Goal: Task Accomplishment & Management: Use online tool/utility

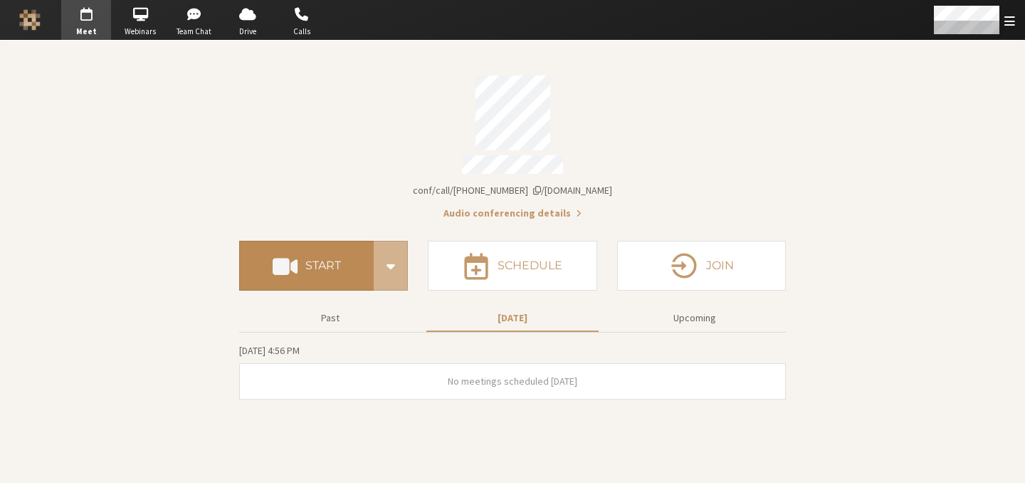
click at [294, 268] on span at bounding box center [285, 266] width 25 height 26
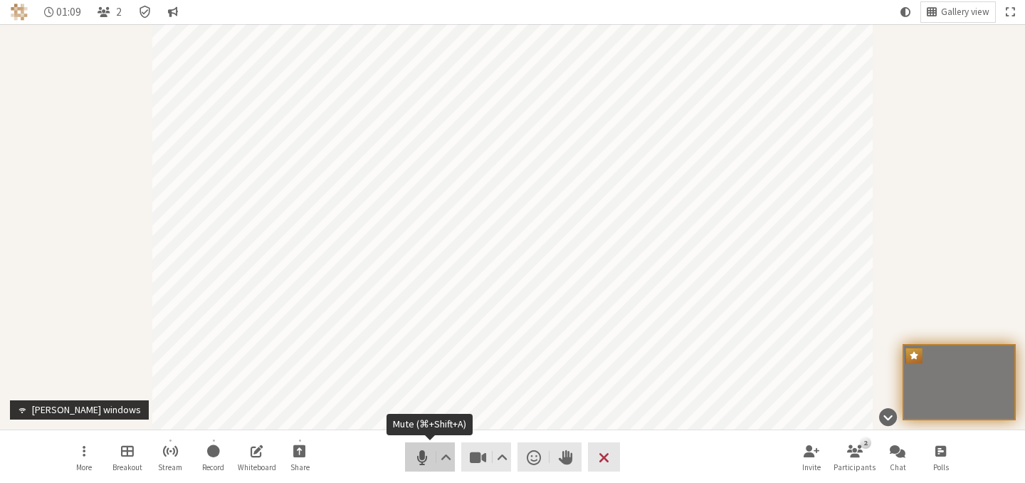
click at [424, 454] on span "Mute (⌘+Shift+A)" at bounding box center [422, 457] width 20 height 20
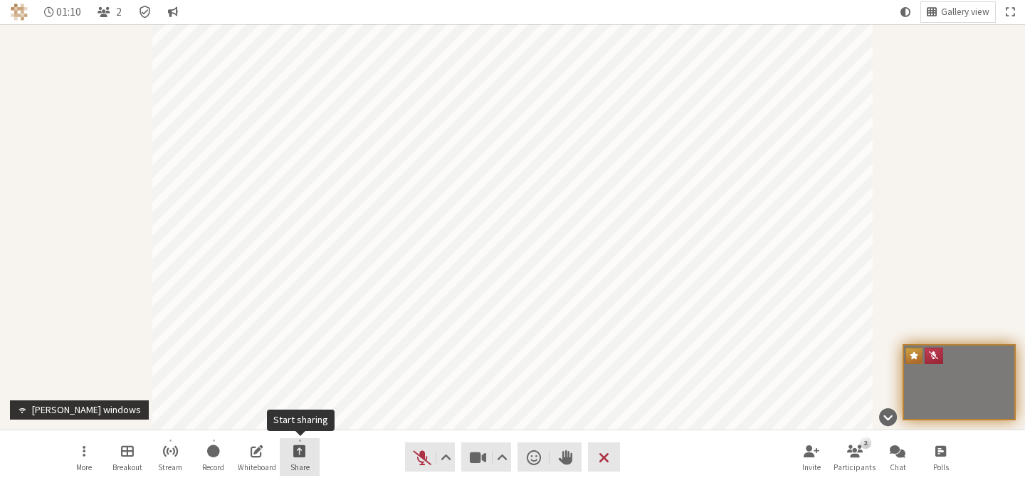
click at [310, 447] on button "Share" at bounding box center [300, 457] width 40 height 38
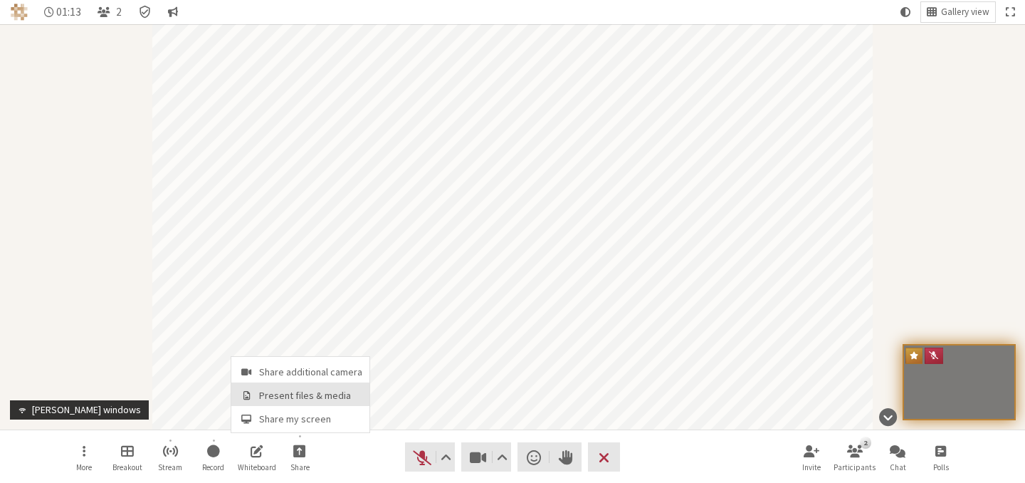
click at [308, 394] on span "Present files & media" at bounding box center [310, 395] width 103 height 11
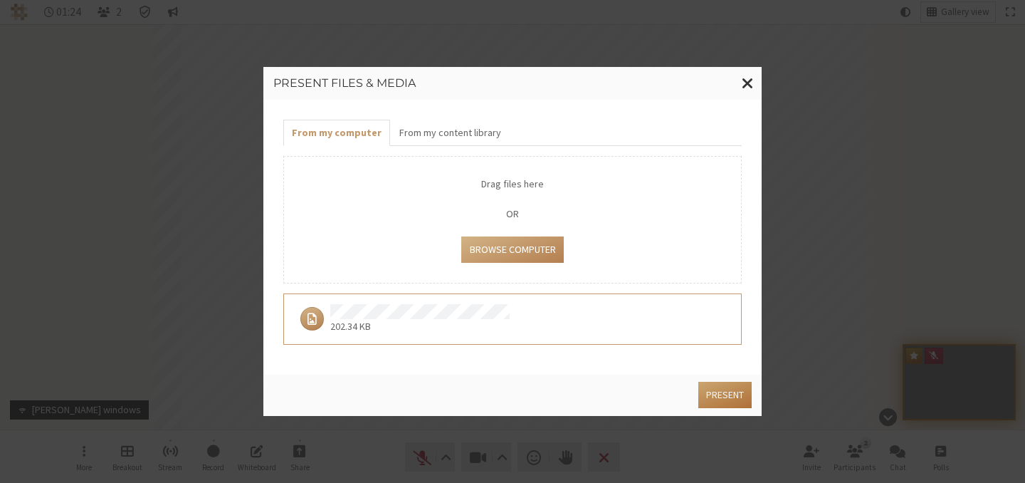
click at [734, 397] on button "Present" at bounding box center [725, 395] width 53 height 26
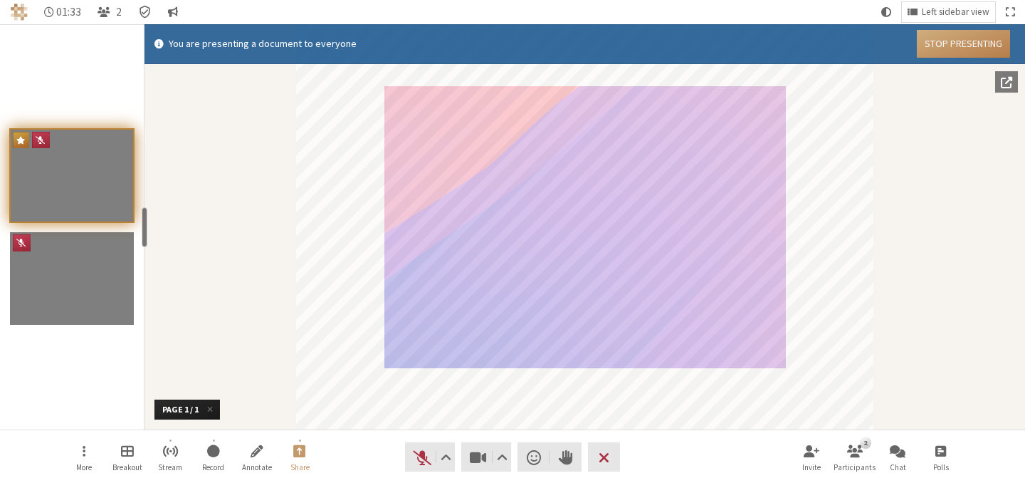
click at [956, 41] on button "Stop Presenting" at bounding box center [963, 44] width 93 height 28
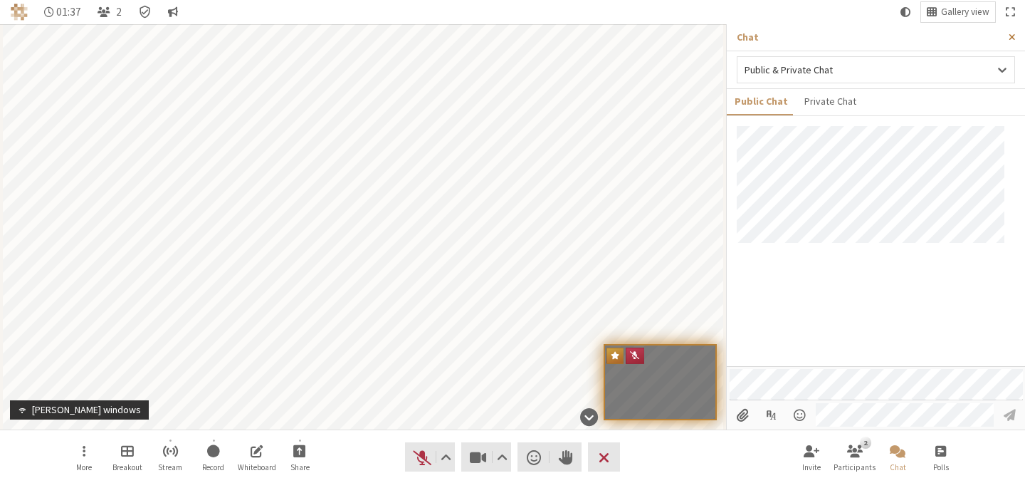
click at [1014, 35] on span "Close sidebar" at bounding box center [1012, 37] width 6 height 11
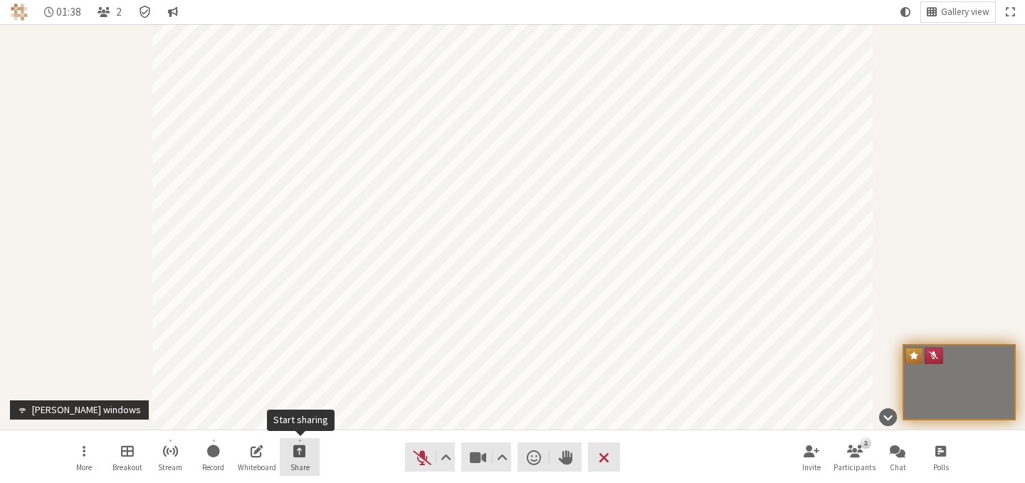
click at [312, 456] on button "Share" at bounding box center [300, 457] width 40 height 38
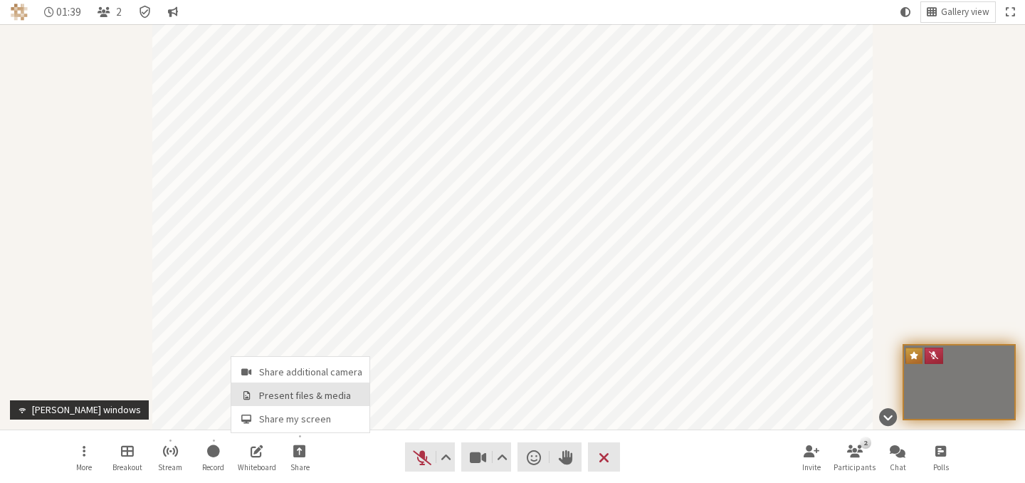
click at [333, 387] on button "Present files & media" at bounding box center [300, 393] width 138 height 23
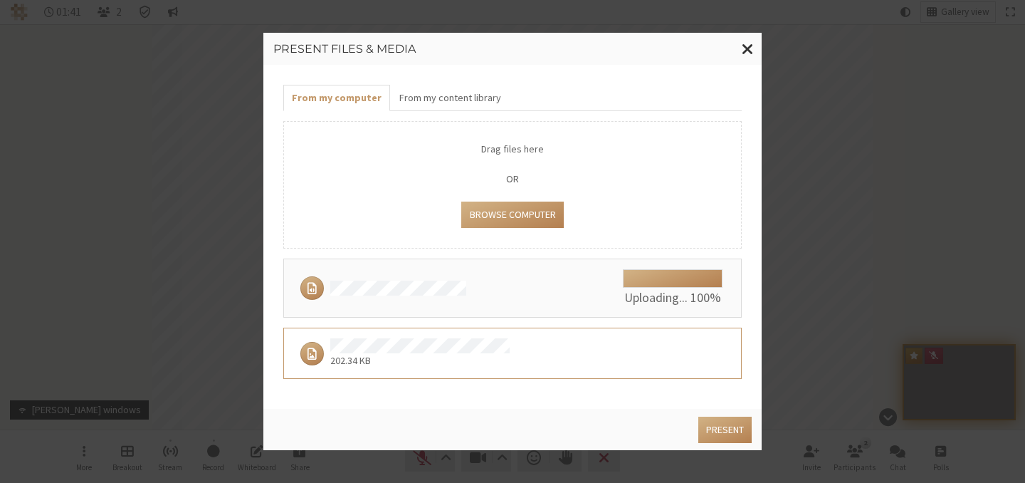
click at [561, 283] on div "We're still working on getting this file ready for presentation. Check back soo…" at bounding box center [449, 287] width 310 height 23
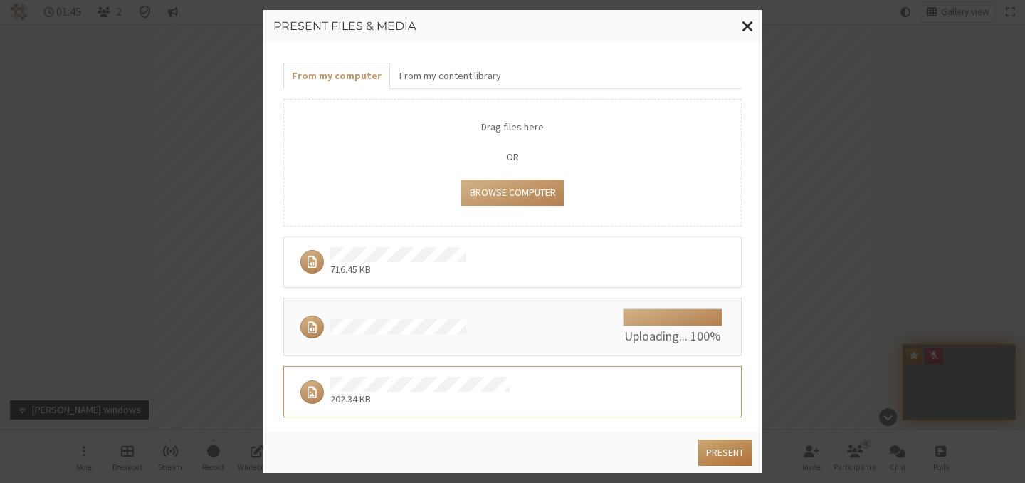
click at [711, 446] on button "Present" at bounding box center [725, 452] width 53 height 26
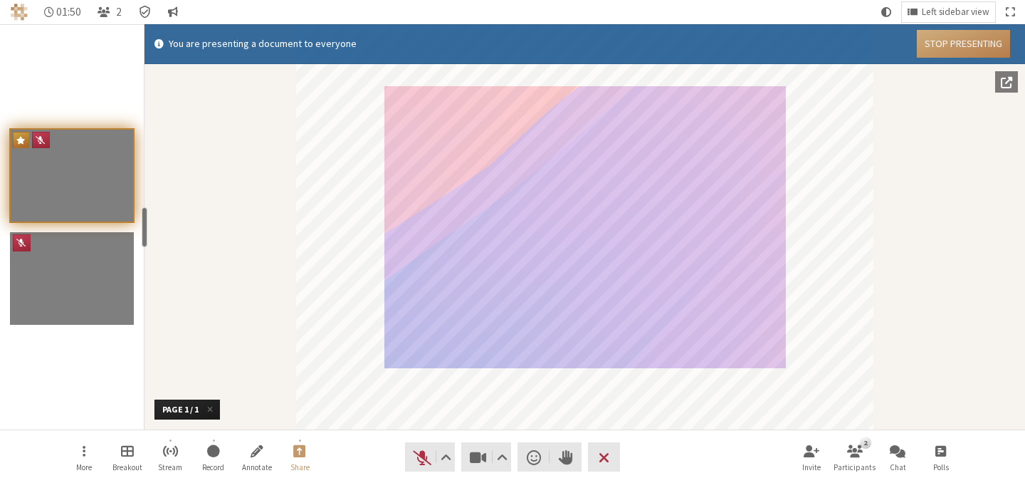
click at [945, 50] on button "Stop Presenting" at bounding box center [963, 44] width 93 height 28
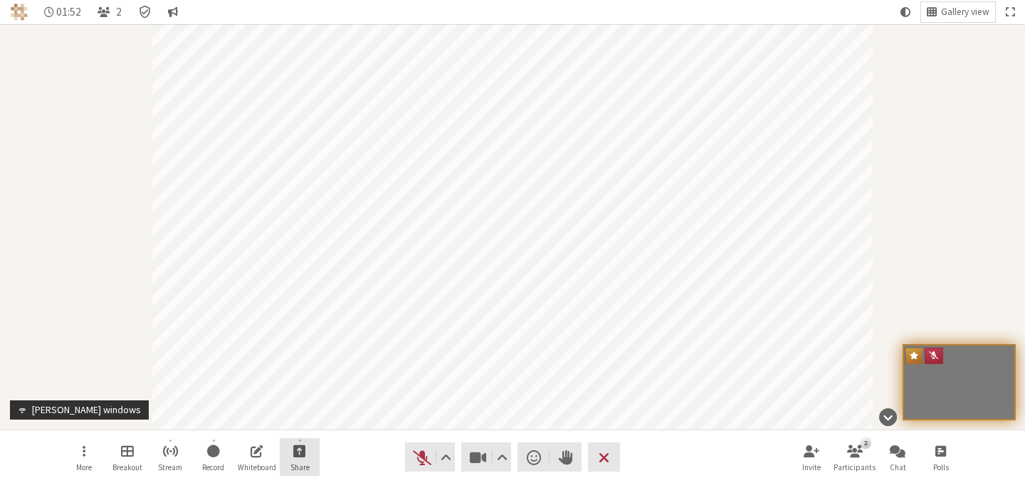
click at [315, 451] on button "Share" at bounding box center [300, 457] width 40 height 38
click at [306, 391] on span "Present files & media" at bounding box center [310, 395] width 103 height 11
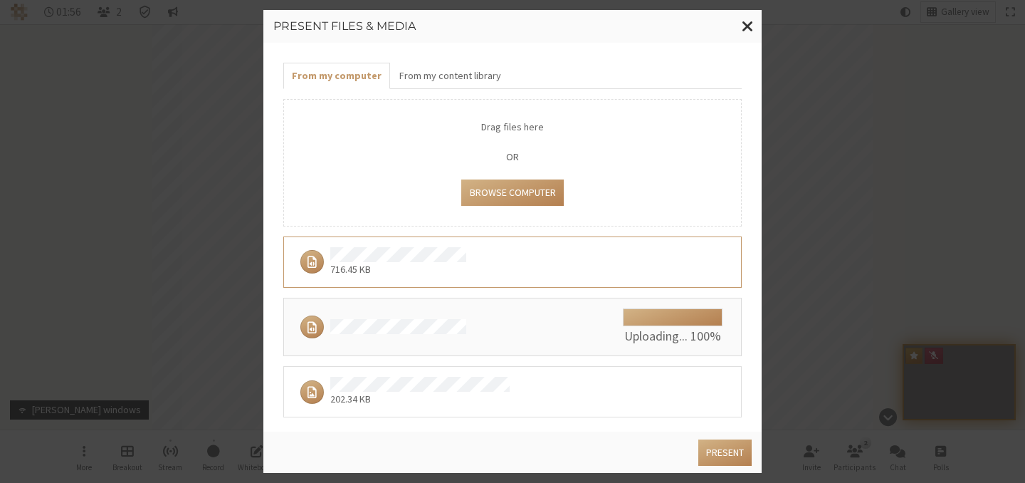
click at [602, 268] on div "716.45 KB" at bounding box center [507, 262] width 427 height 30
click at [722, 445] on button "Present" at bounding box center [725, 452] width 53 height 26
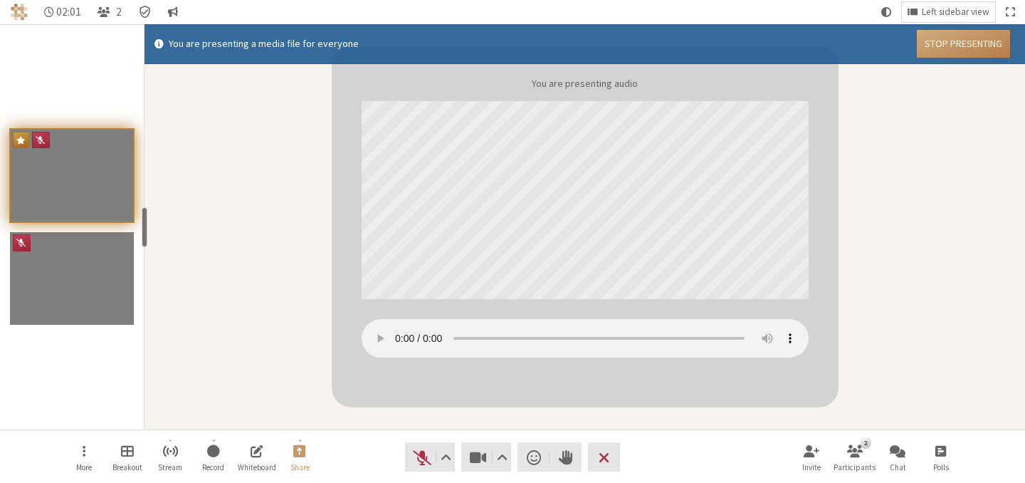
click at [943, 46] on button "Stop Presenting" at bounding box center [963, 44] width 93 height 28
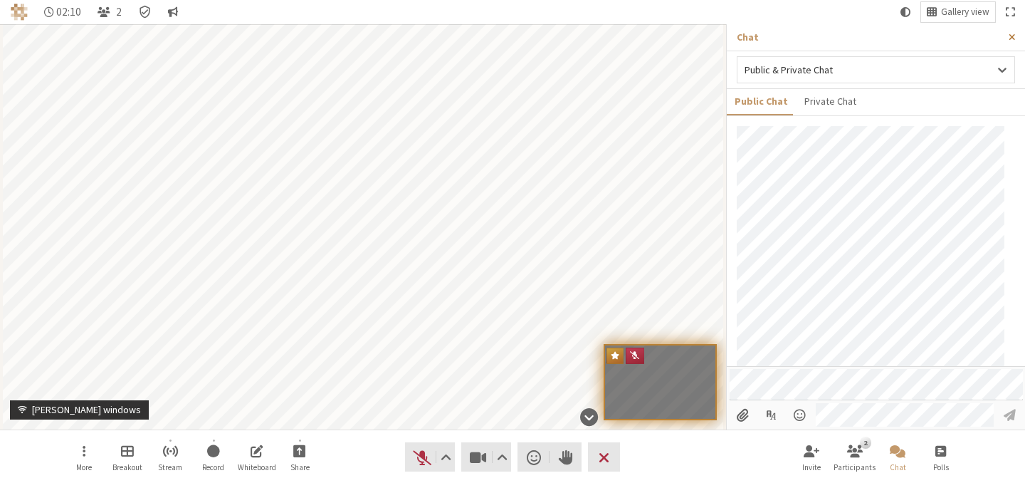
click at [1015, 33] on span "Close sidebar" at bounding box center [1012, 37] width 6 height 11
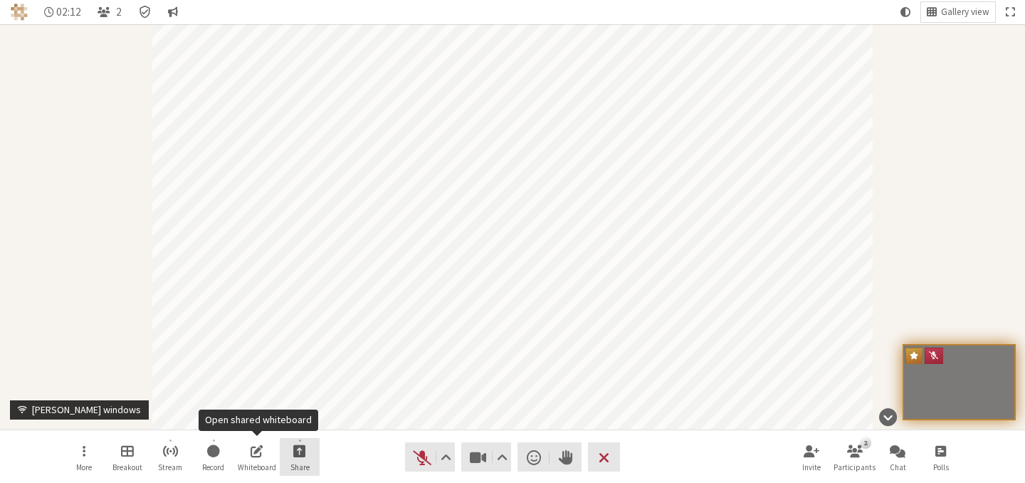
click at [291, 463] on span "Share" at bounding box center [300, 467] width 19 height 9
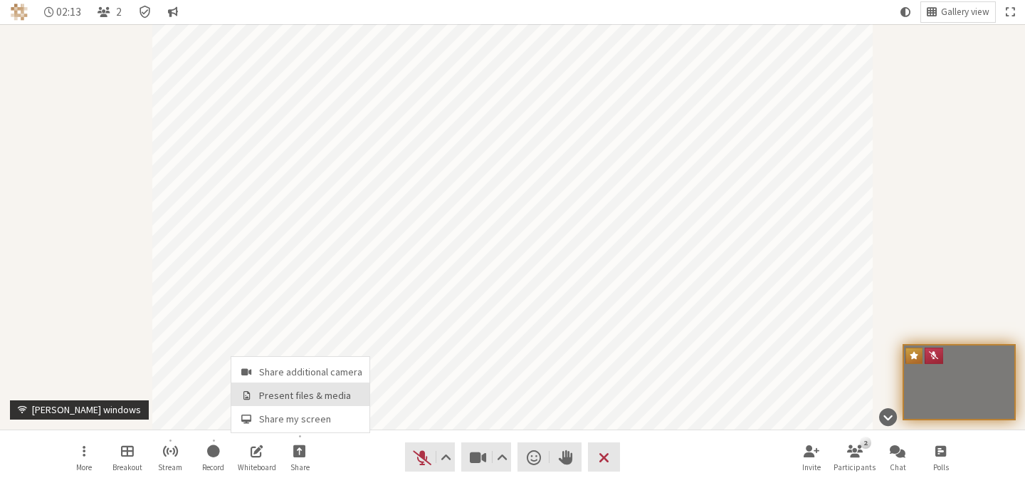
click at [315, 395] on span "Present files & media" at bounding box center [310, 395] width 103 height 11
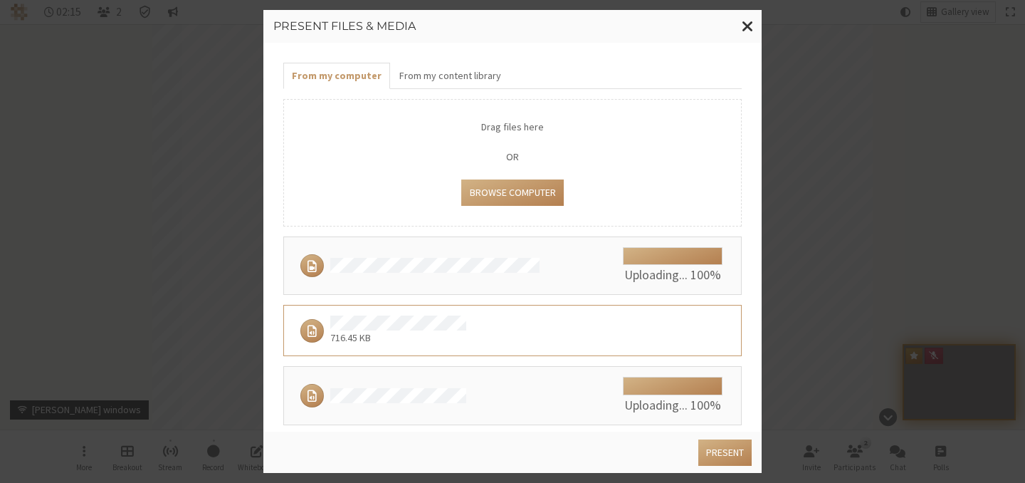
click at [540, 271] on div "We're still working on getting this file ready for presentation. Check back soo…" at bounding box center [449, 265] width 310 height 23
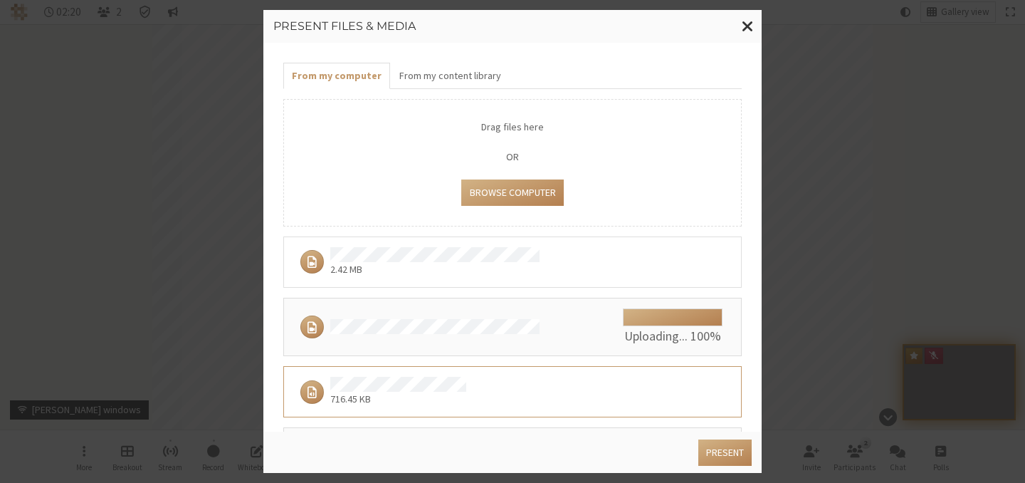
click at [548, 257] on div "2.42 MB" at bounding box center [507, 262] width 427 height 30
click at [729, 449] on button "Present" at bounding box center [725, 452] width 53 height 26
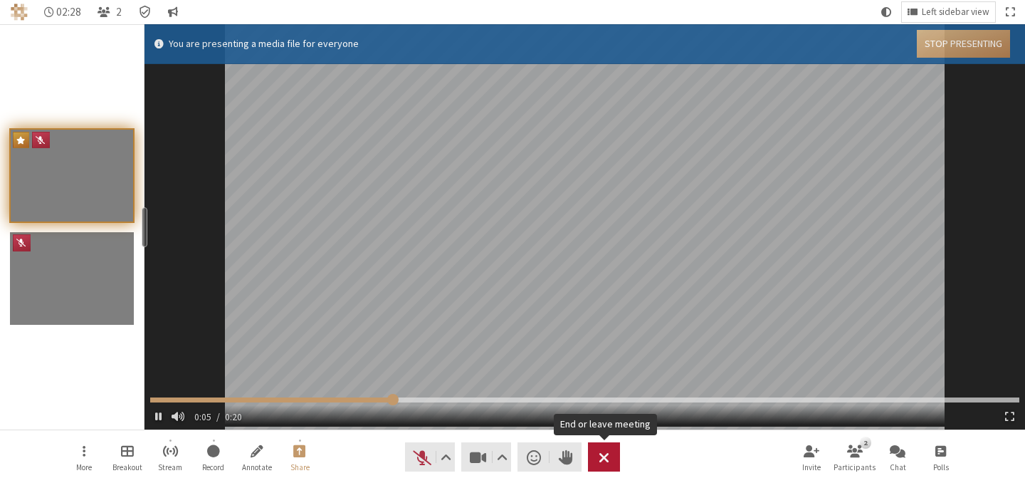
type input "6.556336"
click at [968, 46] on button "Stop Presenting" at bounding box center [963, 44] width 93 height 28
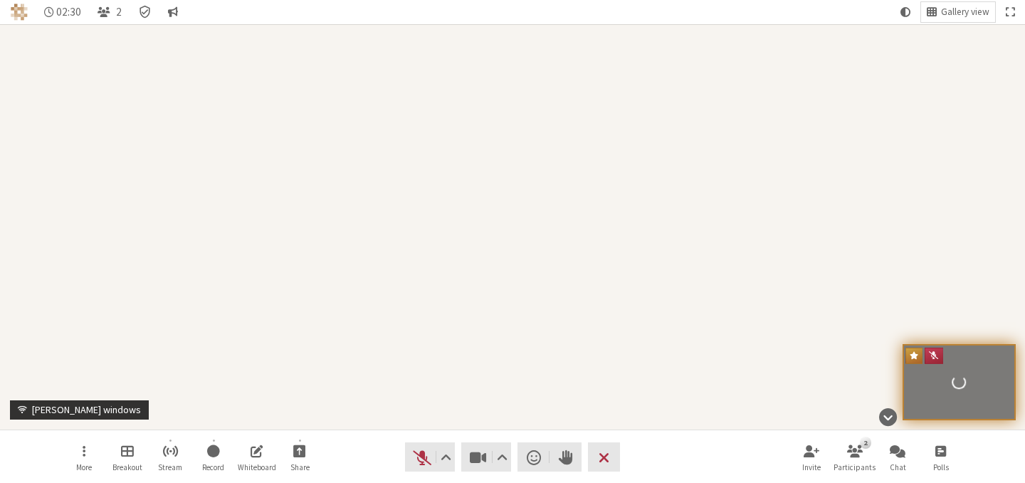
click at [963, 41] on div "Participant" at bounding box center [512, 226] width 1025 height 405
click at [296, 446] on span "Start sharing" at bounding box center [299, 450] width 13 height 16
click at [323, 394] on span "Present files & media" at bounding box center [310, 395] width 103 height 11
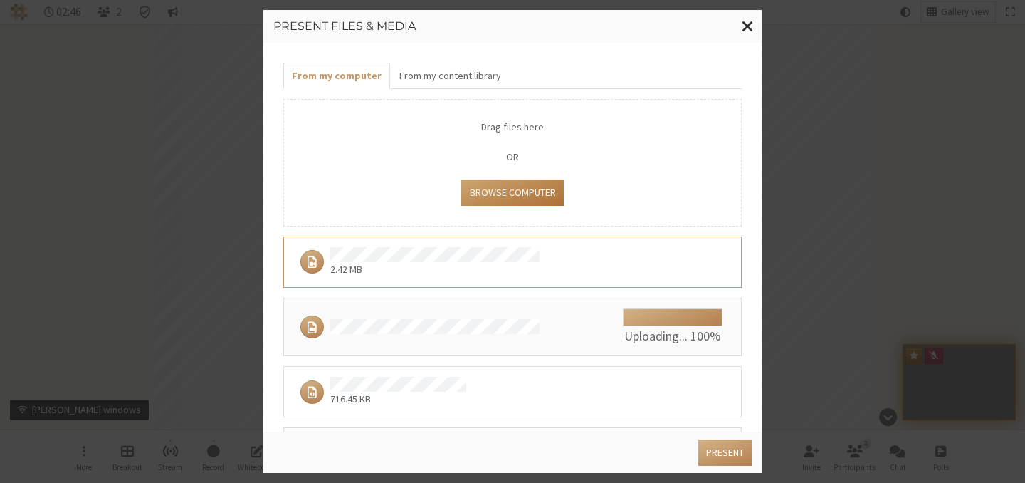
click at [530, 189] on button "Browse Computer" at bounding box center [512, 192] width 102 height 26
type input "C:\fakepath\browserstack.yml"
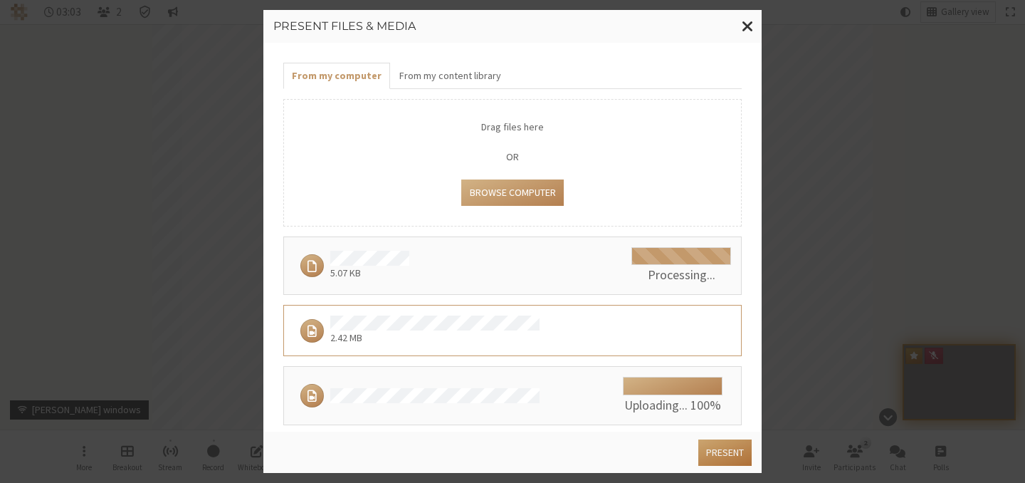
click at [730, 448] on button "Present" at bounding box center [725, 452] width 53 height 26
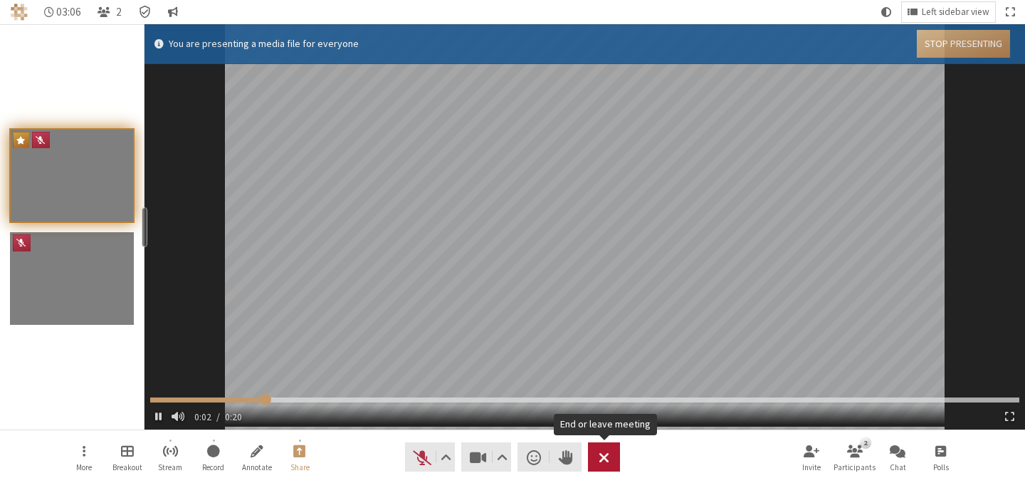
click at [600, 455] on span "End or leave meeting" at bounding box center [604, 457] width 11 height 20
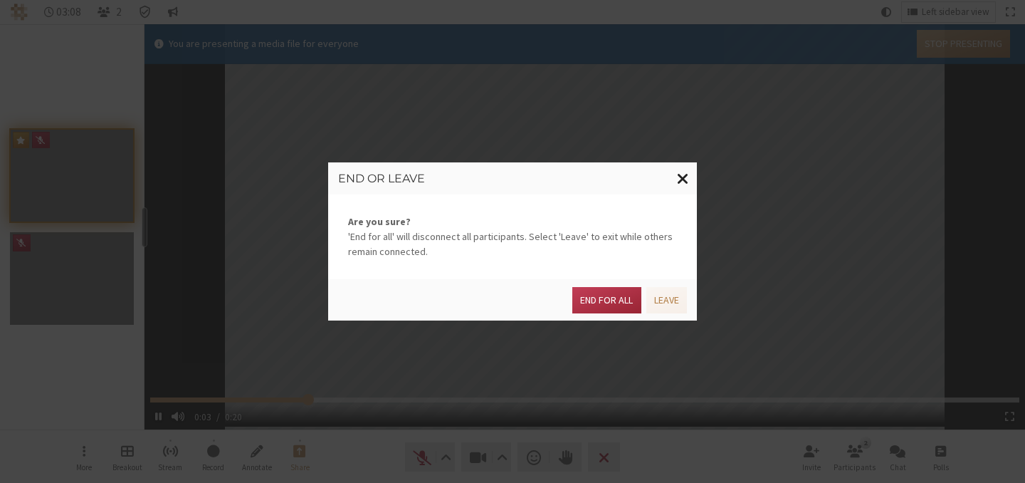
click at [683, 179] on span "Close modal" at bounding box center [683, 178] width 12 height 18
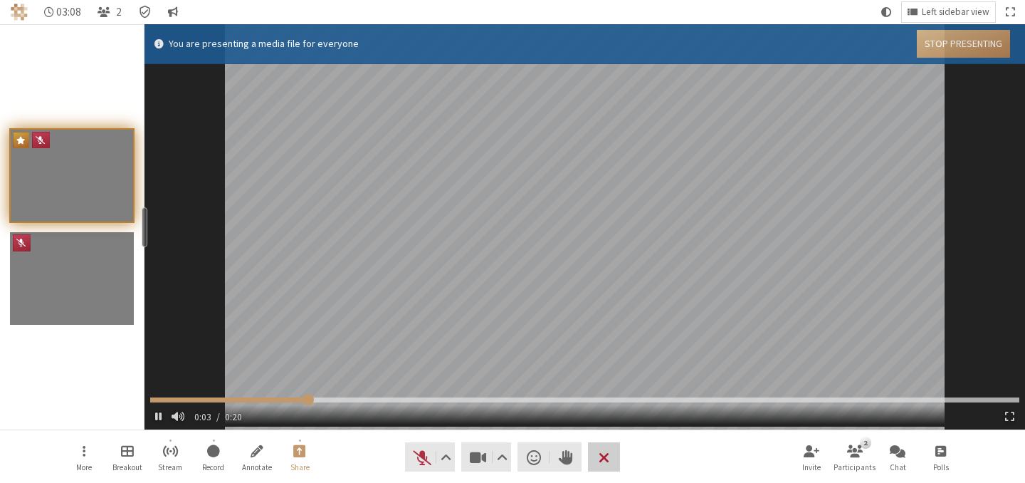
type input "4.581415"
click at [942, 51] on button "Stop Presenting" at bounding box center [963, 44] width 93 height 28
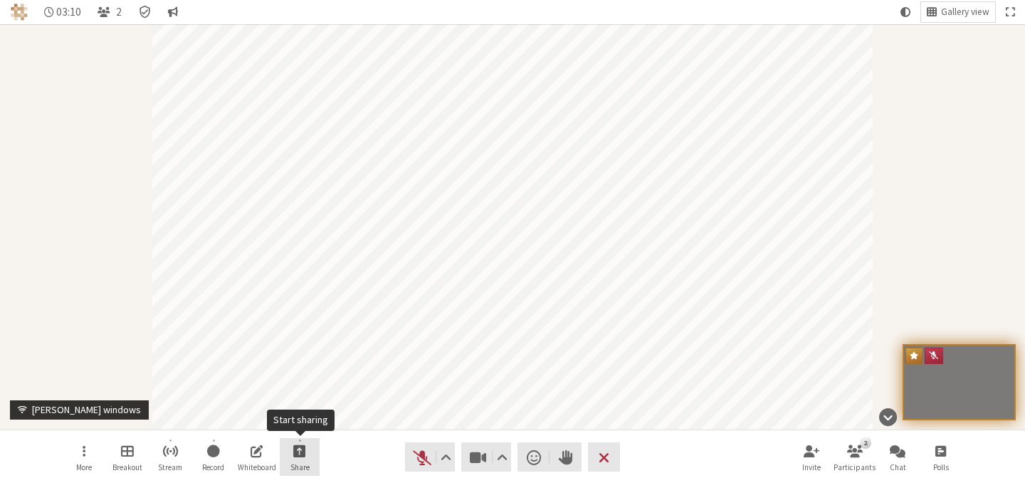
click at [293, 451] on span "Start sharing" at bounding box center [299, 450] width 13 height 16
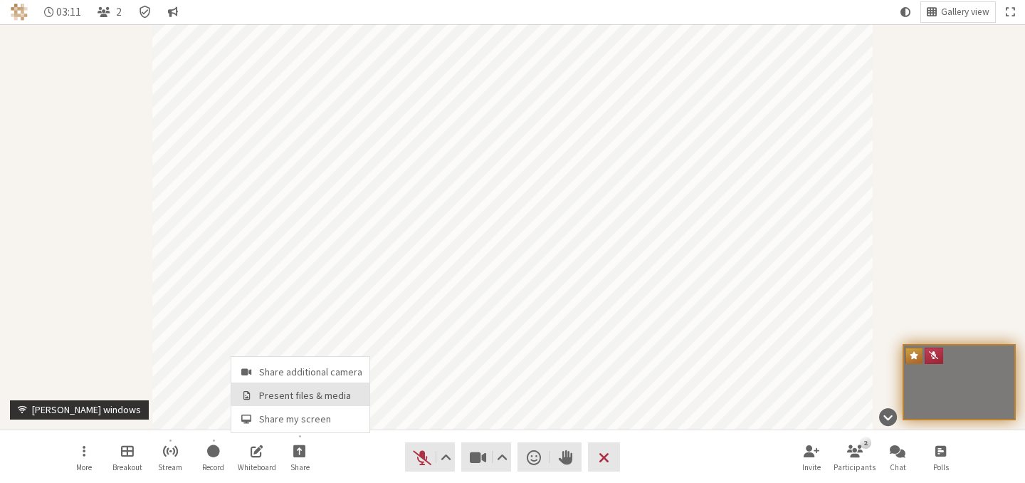
click at [306, 392] on span "Present files & media" at bounding box center [310, 395] width 103 height 11
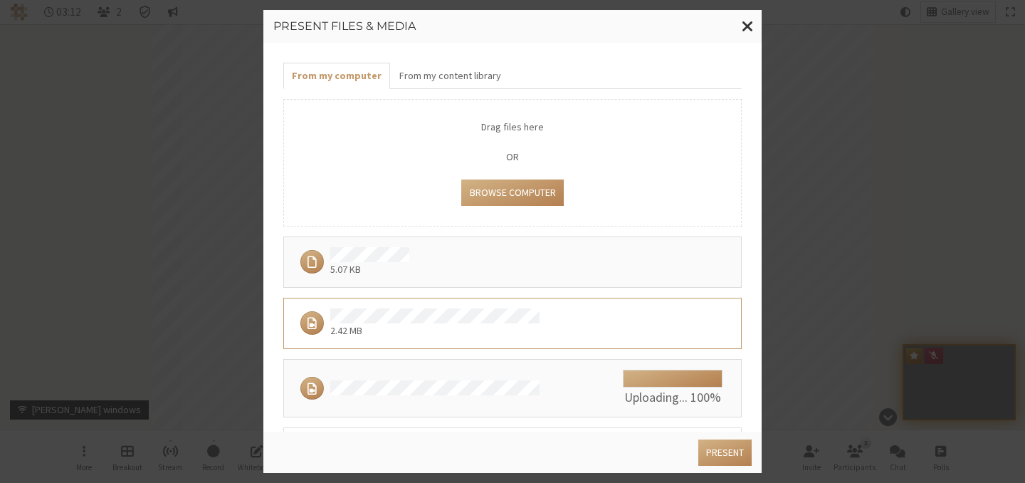
click at [451, 266] on div "5.07 KB" at bounding box center [507, 262] width 427 height 30
click at [644, 253] on div "5.07 KB" at bounding box center [507, 262] width 427 height 30
click at [518, 254] on div "5.07 KB" at bounding box center [507, 262] width 427 height 30
click at [496, 199] on button "Browse Computer" at bounding box center [512, 192] width 102 height 26
type input "C:\fakepath\doc_test.docx"
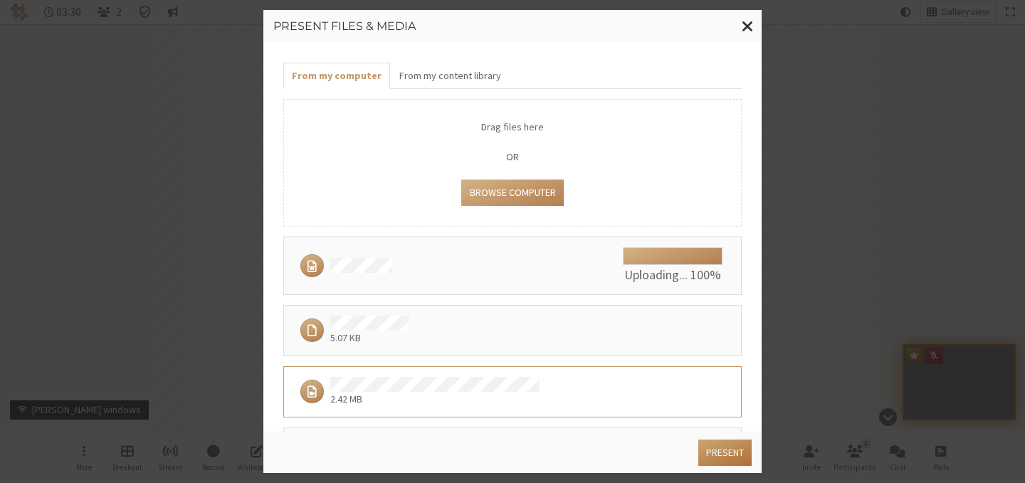
click at [736, 454] on button "Present" at bounding box center [725, 452] width 53 height 26
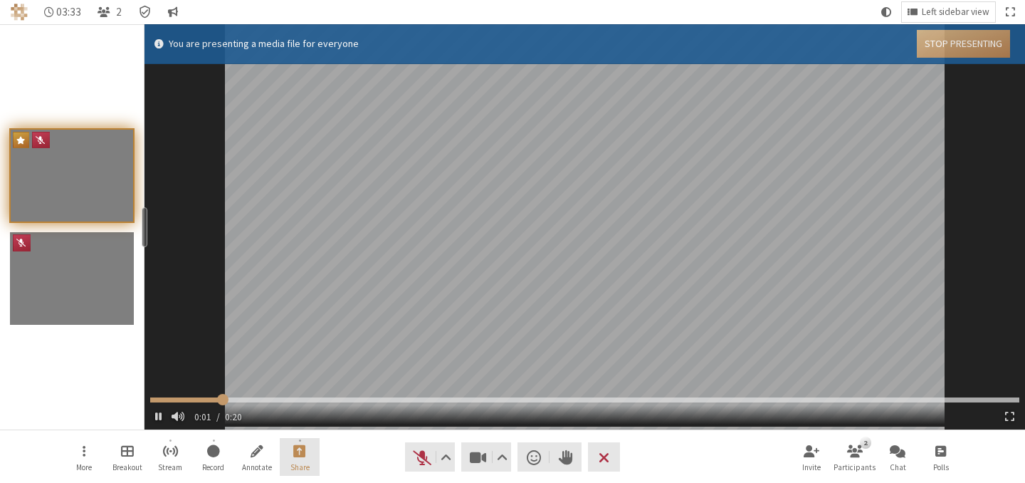
type input "2.566629"
click at [301, 444] on span "Stop presentation" at bounding box center [299, 450] width 13 height 16
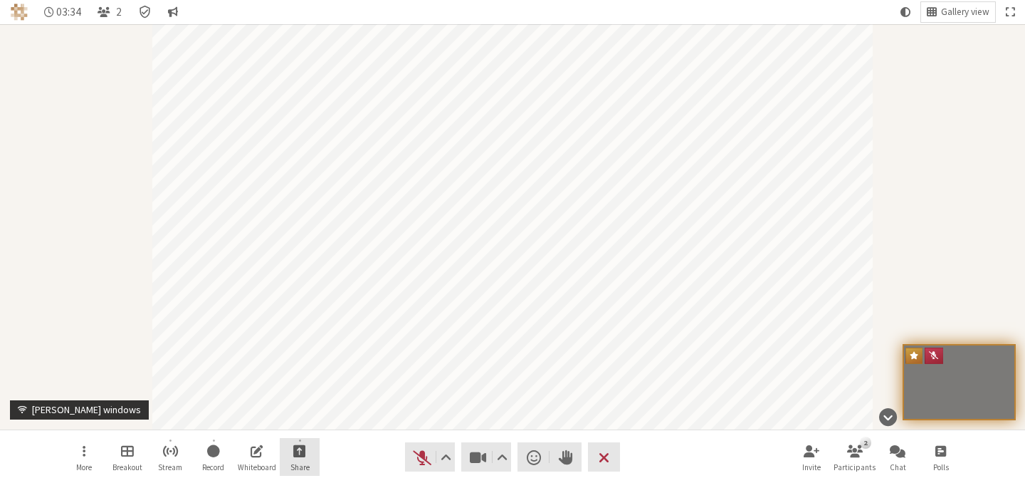
click at [296, 452] on span "Start sharing" at bounding box center [299, 450] width 13 height 16
click at [306, 401] on span "Present files & media" at bounding box center [310, 395] width 103 height 11
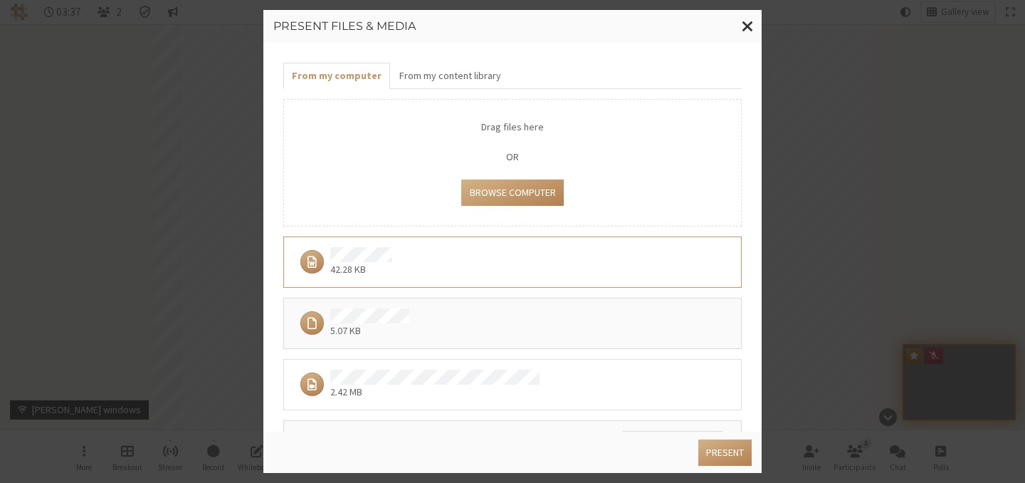
click at [449, 281] on div "42.28 KB" at bounding box center [512, 261] width 459 height 51
click at [740, 458] on button "Present" at bounding box center [725, 452] width 53 height 26
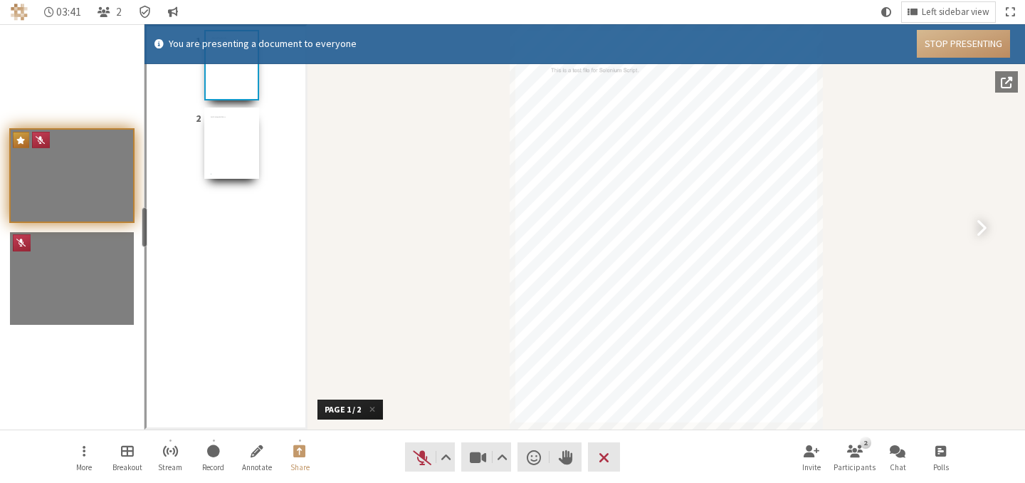
click at [973, 225] on div "Document" at bounding box center [667, 226] width 718 height 405
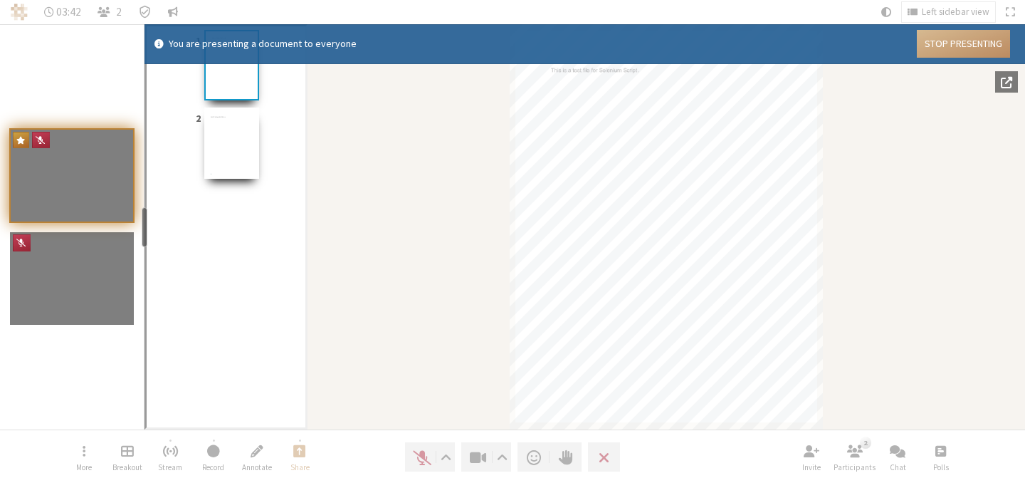
click at [977, 227] on span "Next page (→)" at bounding box center [981, 227] width 11 height 20
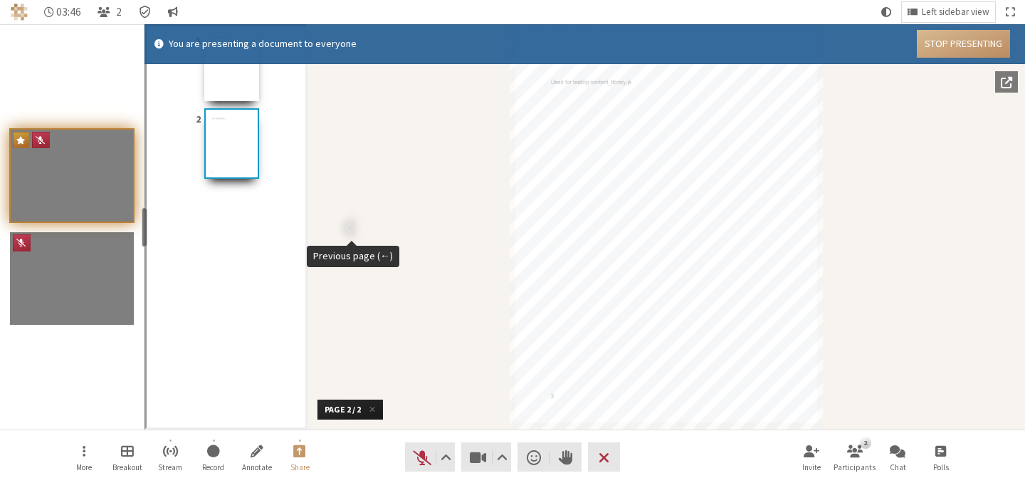
click at [350, 226] on span "Previous page (←)" at bounding box center [350, 227] width 11 height 20
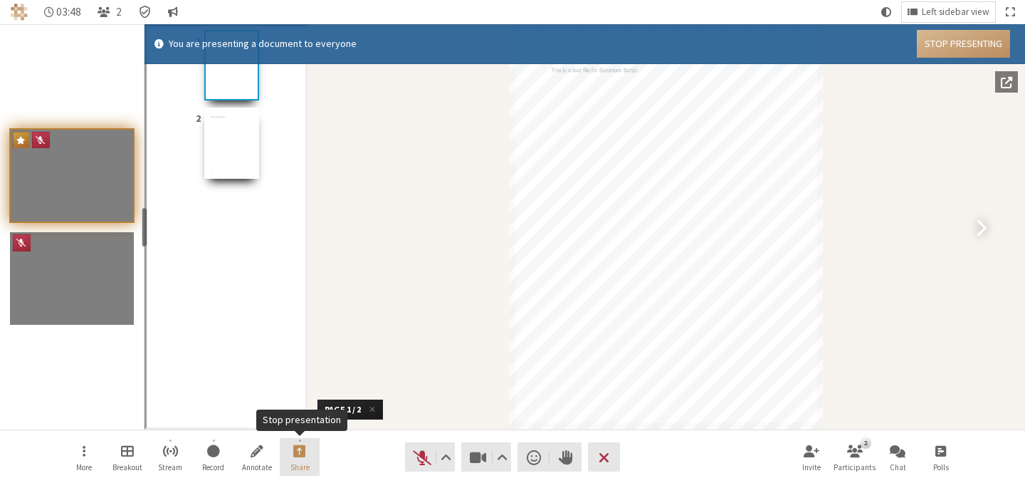
click at [312, 449] on button "Share" at bounding box center [300, 457] width 40 height 38
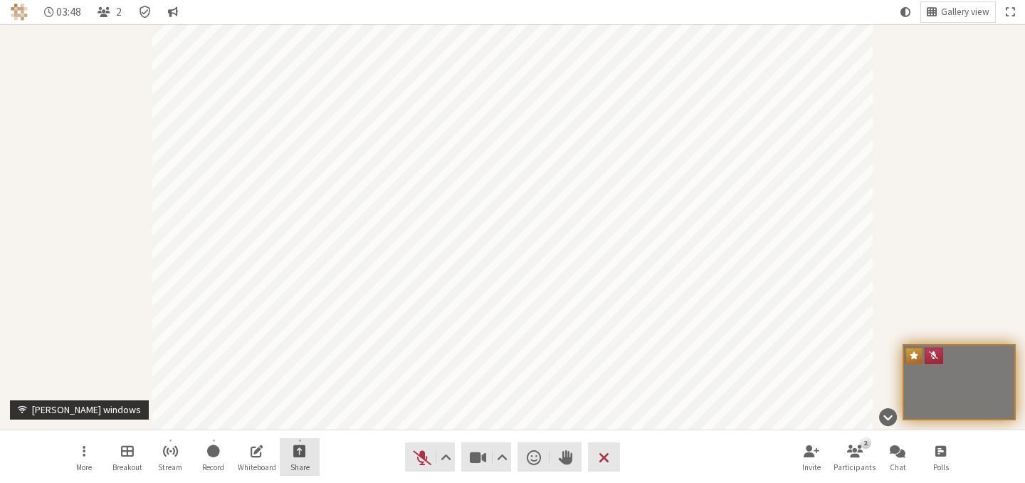
click at [303, 451] on span "Start sharing" at bounding box center [299, 450] width 13 height 16
click at [318, 397] on span "Present files & media" at bounding box center [310, 395] width 103 height 11
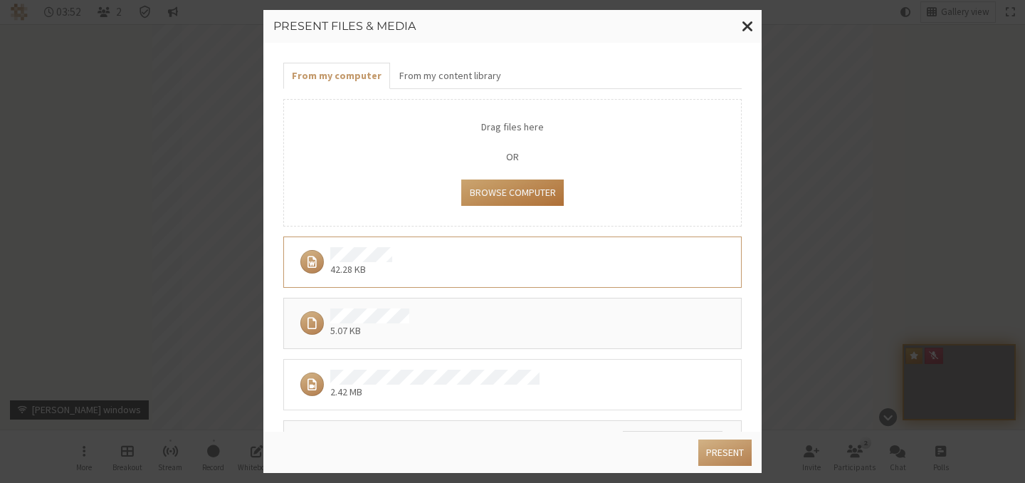
click at [522, 179] on button "Browse Computer" at bounding box center [512, 192] width 102 height 26
type input "C:\fakepath\HIPAAPolicyManualIotum2025.pdf"
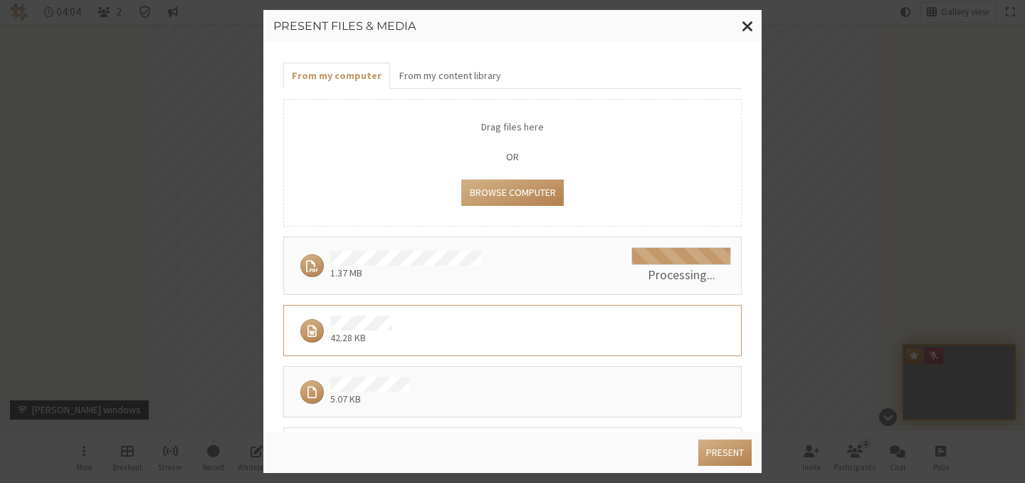
click at [540, 264] on div "1.37 MB" at bounding box center [458, 266] width 328 height 30
click at [526, 207] on div "Drag files here OR Browse Computer" at bounding box center [512, 162] width 459 height 127
click at [533, 278] on div "1.37 MB" at bounding box center [458, 266] width 328 height 30
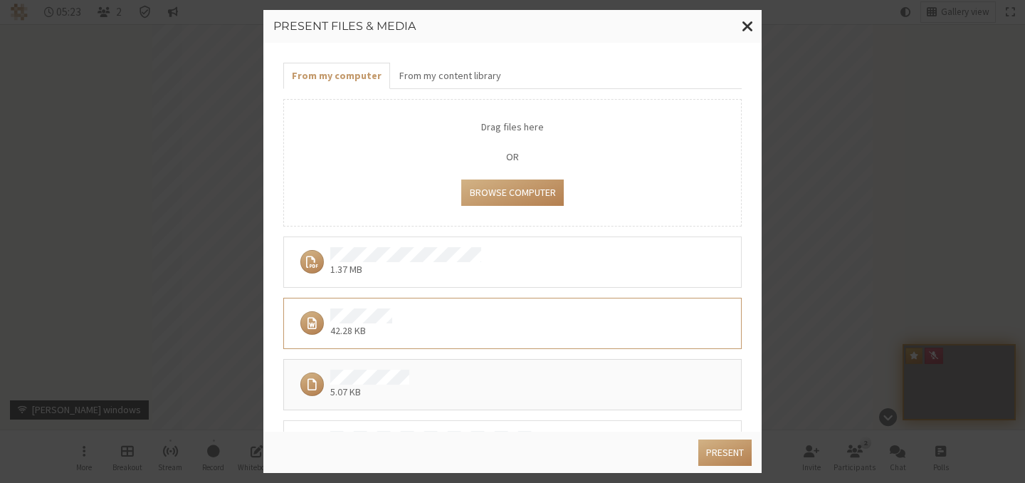
click at [602, 268] on div "1.37 MB" at bounding box center [507, 262] width 427 height 30
click at [719, 458] on button "Present" at bounding box center [725, 452] width 53 height 26
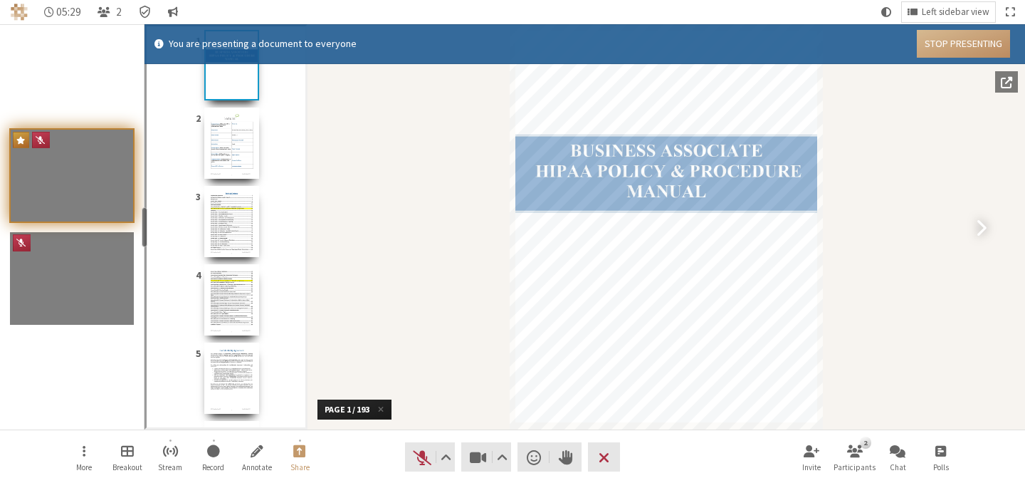
click at [990, 223] on div "Document" at bounding box center [667, 226] width 718 height 405
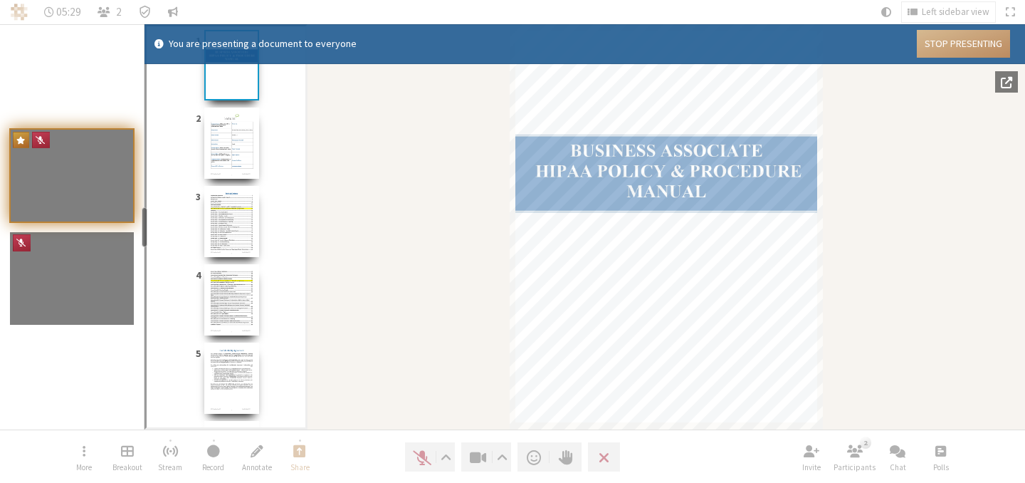
click at [976, 229] on span "Next page (→)" at bounding box center [981, 227] width 11 height 20
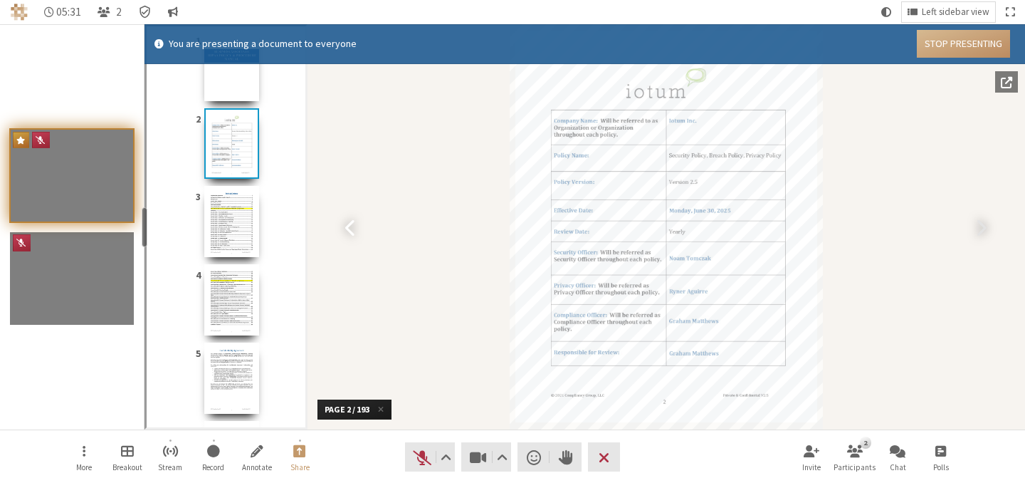
click at [978, 229] on span "Next page (→)" at bounding box center [981, 227] width 11 height 20
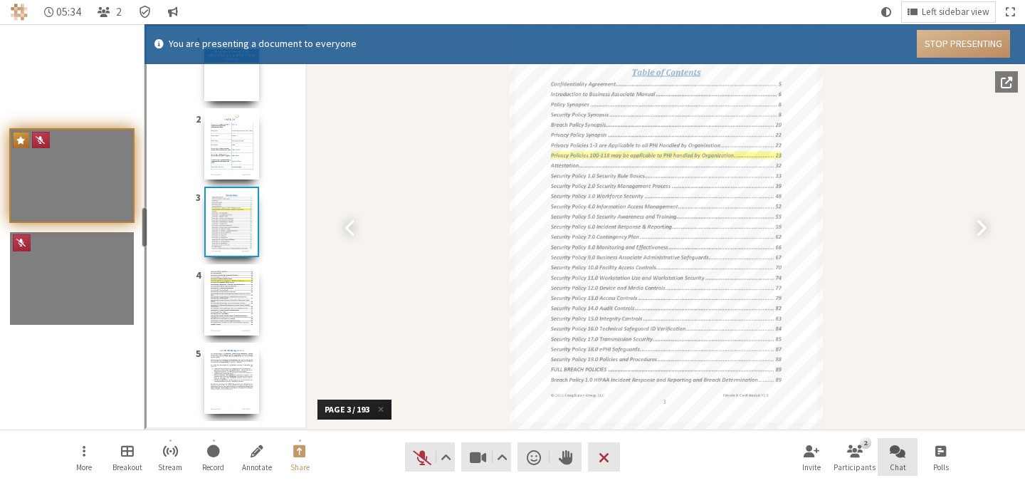
click at [892, 444] on span "Open chat" at bounding box center [898, 450] width 16 height 16
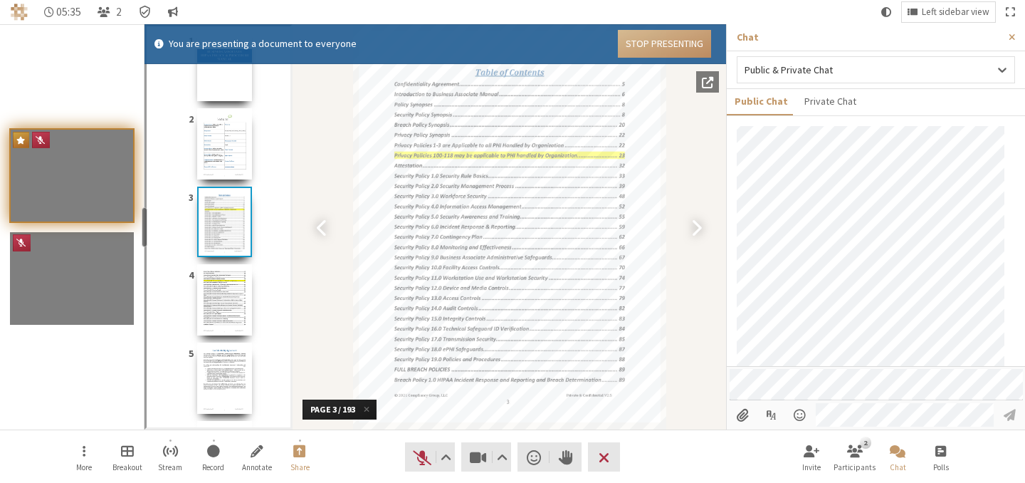
scroll to position [60, 0]
click at [610, 456] on button "Leave" at bounding box center [604, 456] width 32 height 29
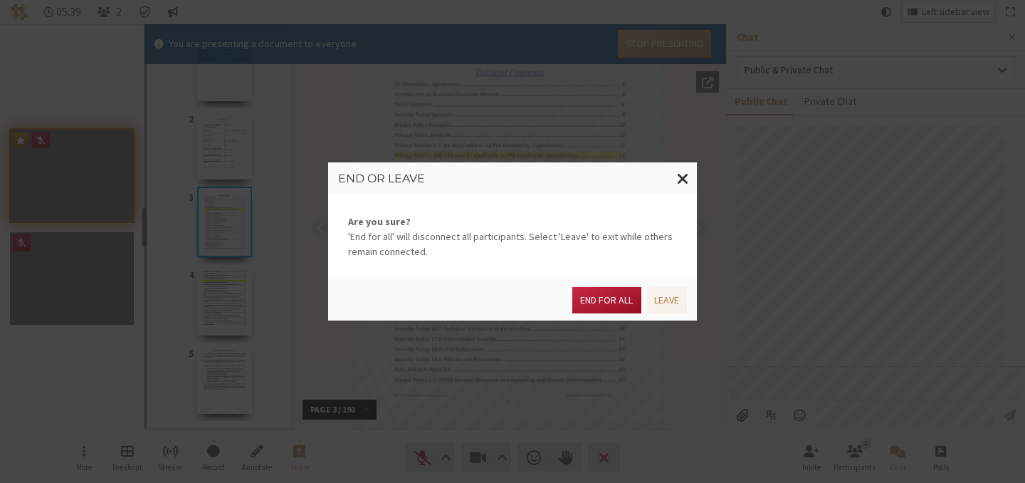
click at [610, 292] on button "End for all" at bounding box center [606, 300] width 68 height 26
